Goal: Information Seeking & Learning: Learn about a topic

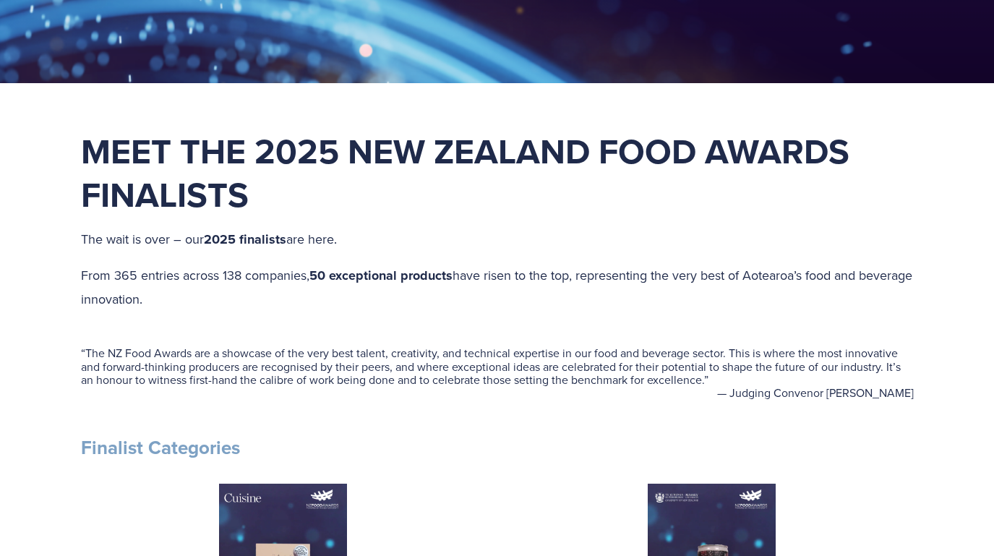
scroll to position [351, 0]
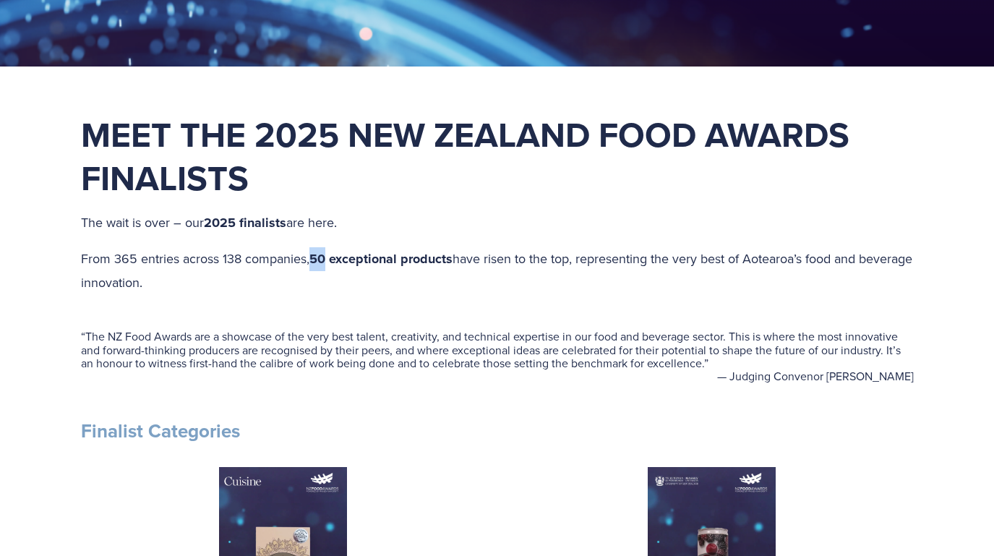
drag, startPoint x: 327, startPoint y: 260, endPoint x: 312, endPoint y: 259, distance: 14.5
click at [312, 259] on p "From 365 entries across 138 companies, 50 exceptional products have risen to th…" at bounding box center [497, 270] width 833 height 46
drag, startPoint x: 807, startPoint y: 258, endPoint x: 822, endPoint y: 256, distance: 14.6
click at [822, 257] on p "From 365 entries across 138 companies, 50 exceptional products have risen to th…" at bounding box center [497, 270] width 833 height 46
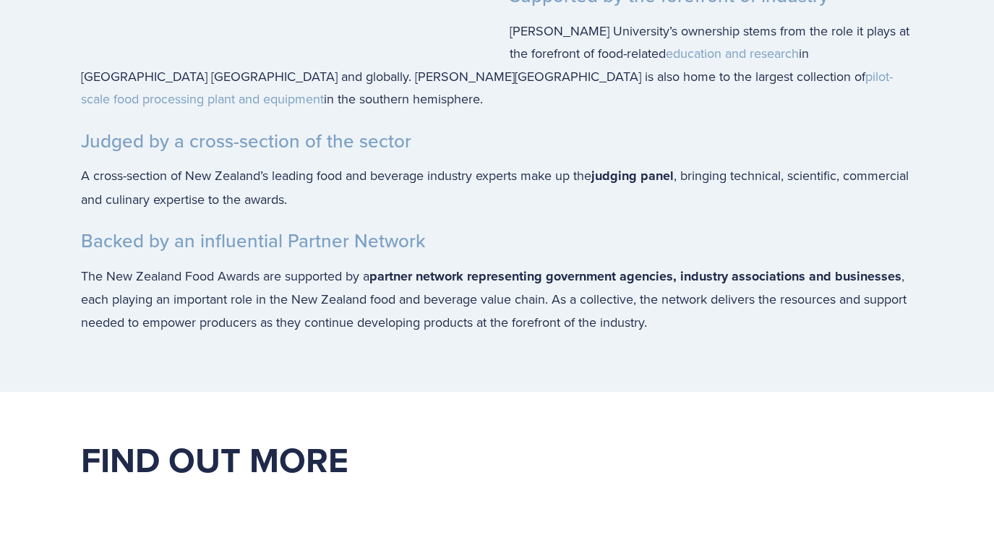
scroll to position [3210, 0]
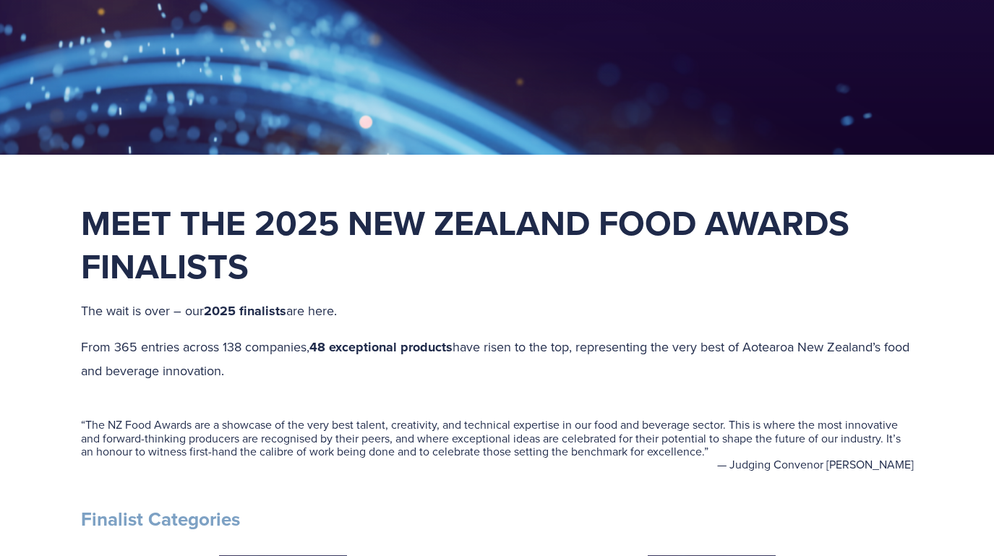
scroll to position [268, 0]
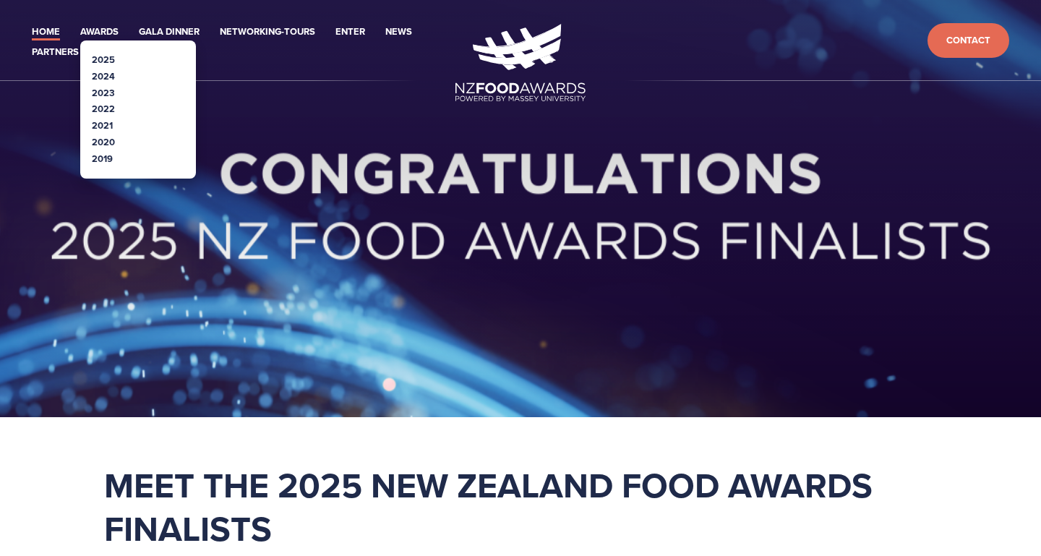
click at [114, 58] on link "2025" at bounding box center [103, 60] width 23 height 14
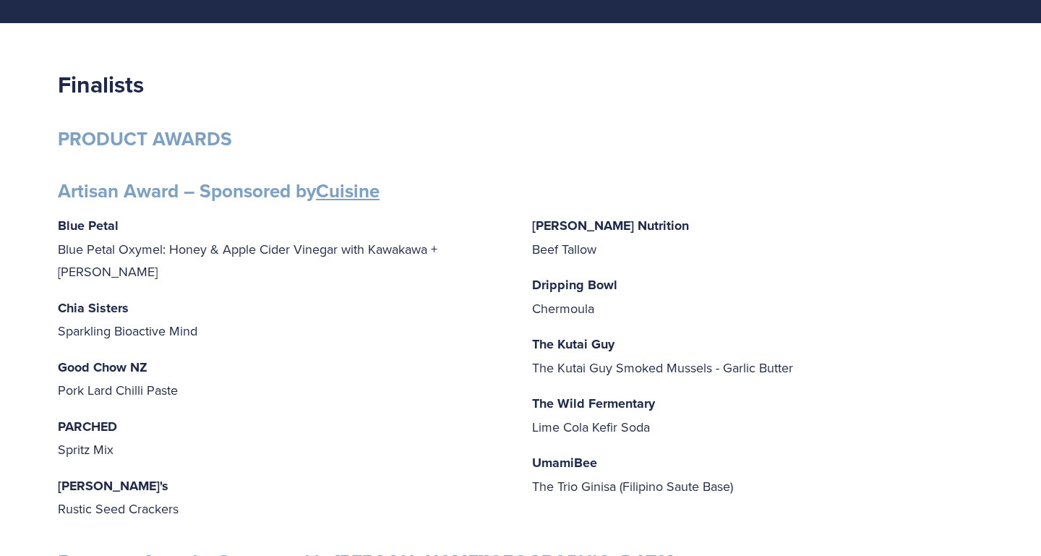
scroll to position [188, 0]
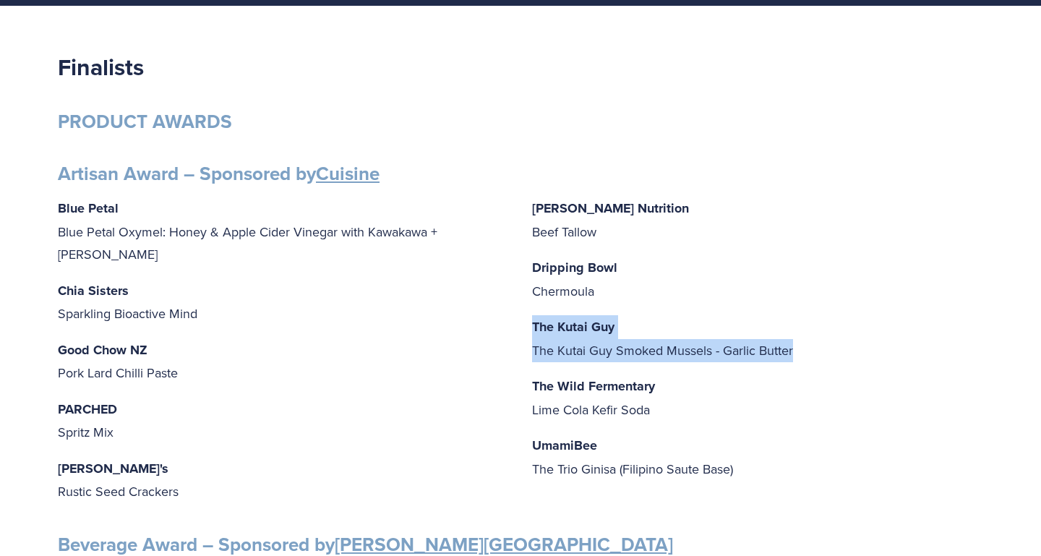
drag, startPoint x: 810, startPoint y: 352, endPoint x: 534, endPoint y: 329, distance: 277.2
click at [534, 329] on p "The Kutai Guy The Kutai Guy Smoked Mussels - Garlic Butter" at bounding box center [757, 338] width 451 height 46
copy p "The Kutai Guy The Kutai Guy Smoked Mussels - Garlic Butter"
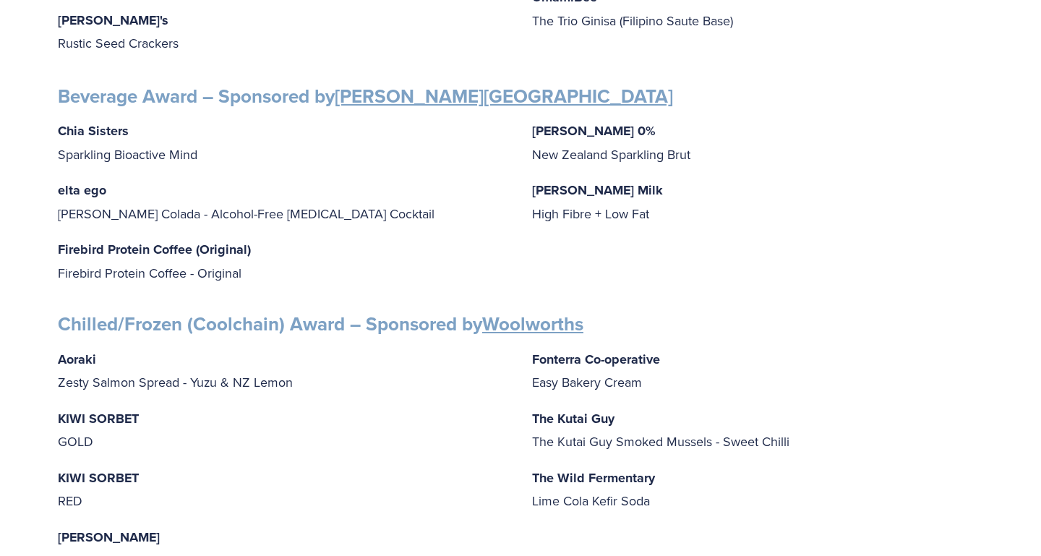
scroll to position [637, 0]
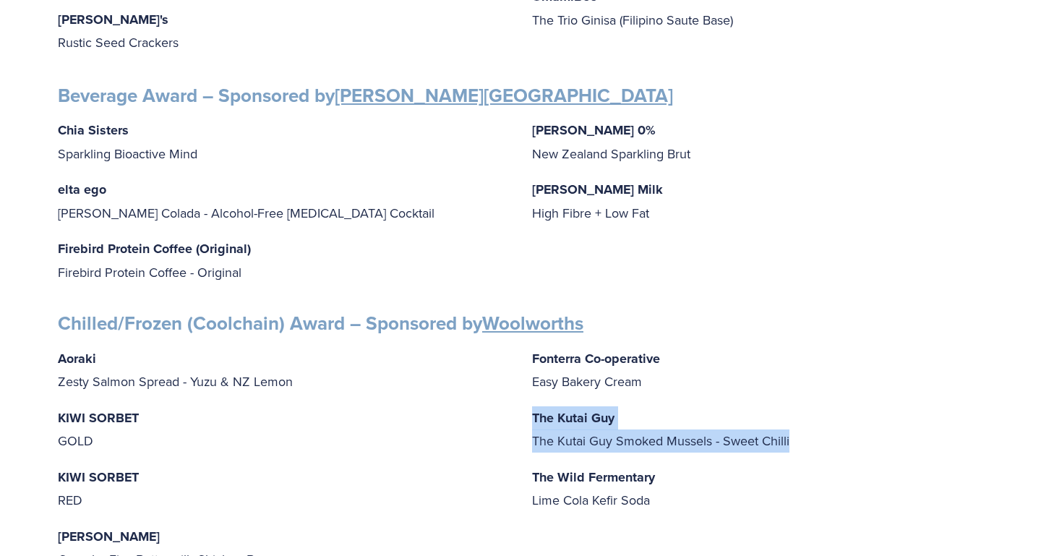
drag, startPoint x: 810, startPoint y: 436, endPoint x: 528, endPoint y: 411, distance: 283.2
click at [527, 410] on div "Aoraki Zesty Salmon Spread - Yuzu & NZ Lemon KIWI SORBET GOLD KIWI SORBET RED I…" at bounding box center [521, 459] width 926 height 224
drag, startPoint x: 537, startPoint y: 438, endPoint x: 726, endPoint y: 441, distance: 189.5
click at [542, 438] on p "The Kutai Guy The Kutai Guy Smoked Mussels - Sweet Chilli" at bounding box center [757, 429] width 451 height 46
drag, startPoint x: 802, startPoint y: 433, endPoint x: 525, endPoint y: 425, distance: 277.1
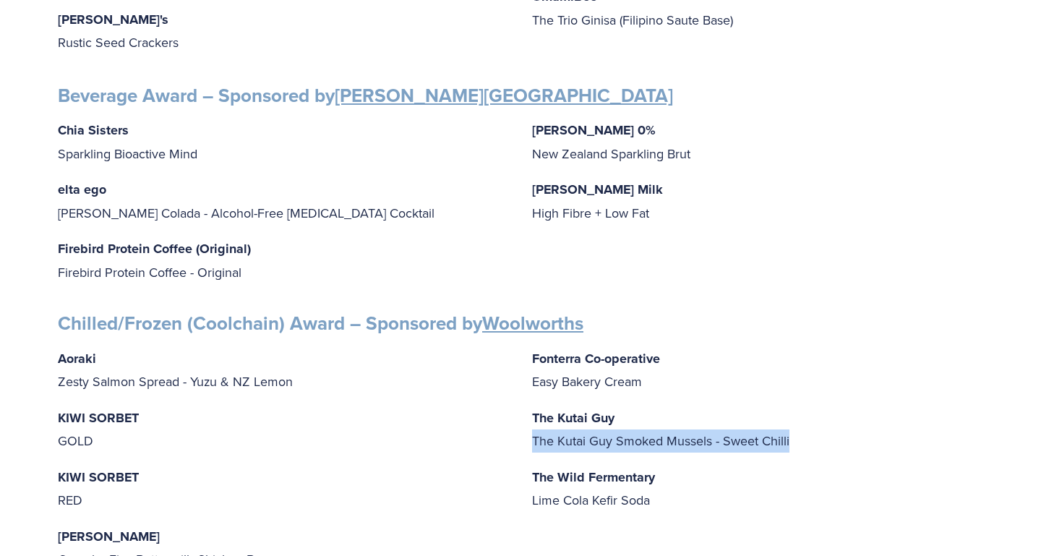
click at [525, 425] on div "Aoraki Zesty Salmon Spread - Yuzu & NZ Lemon KIWI SORBET GOLD KIWI SORBET RED I…" at bounding box center [521, 459] width 926 height 224
copy p "The Kutai Guy Smoked Mussels - Sweet Chilli"
